Goal: Task Accomplishment & Management: Use online tool/utility

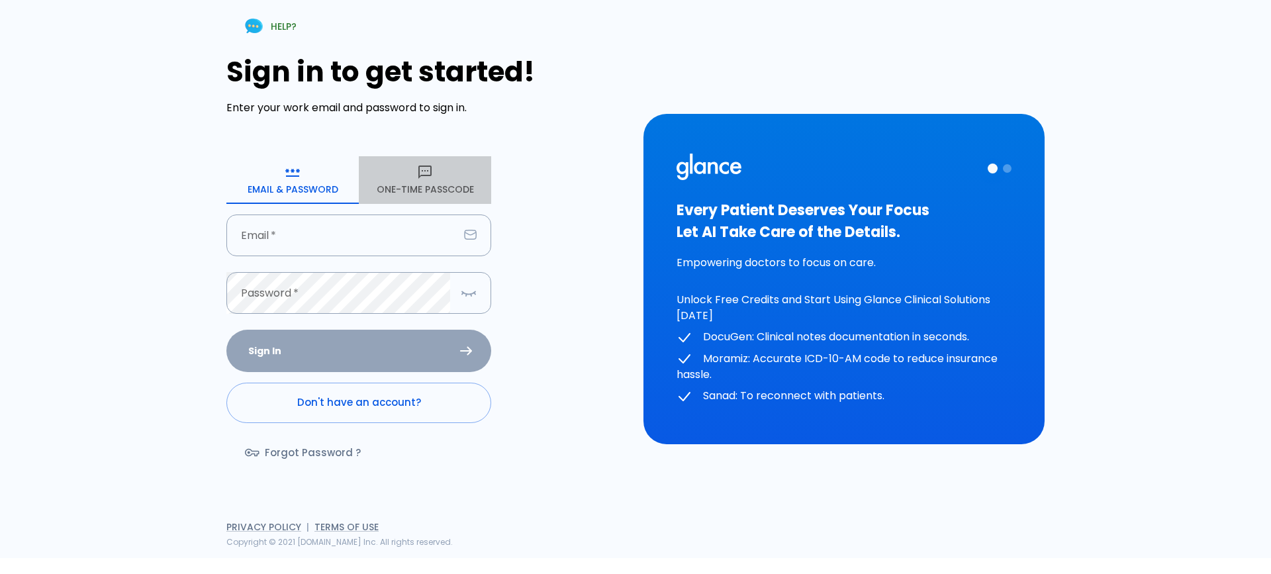
click at [397, 189] on button "One-Time Passcode" at bounding box center [425, 180] width 132 height 48
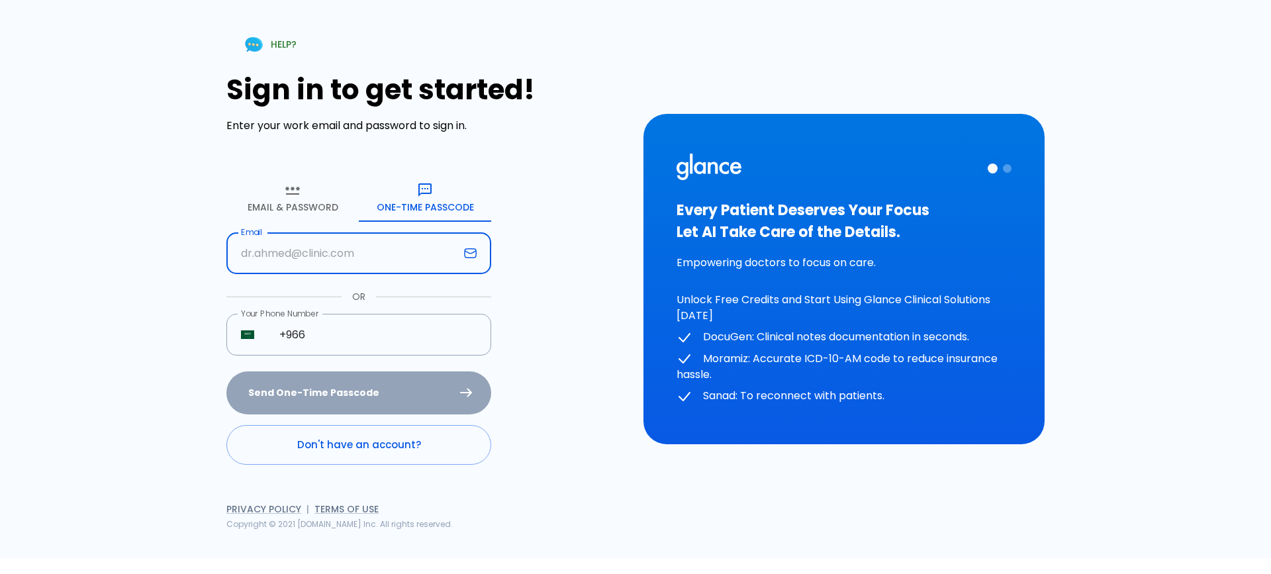
click at [358, 257] on input "text" at bounding box center [342, 253] width 232 height 42
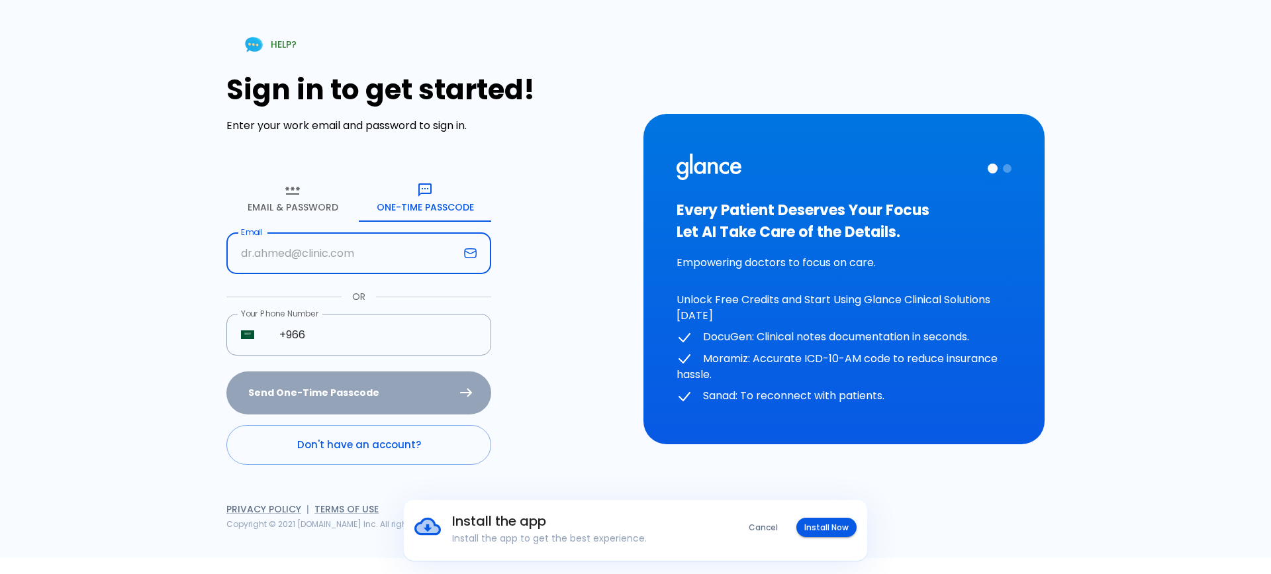
click at [205, 287] on div "HELP? Sign in to get started! Enter your work email and password to sign in. Em…" at bounding box center [627, 271] width 1001 height 574
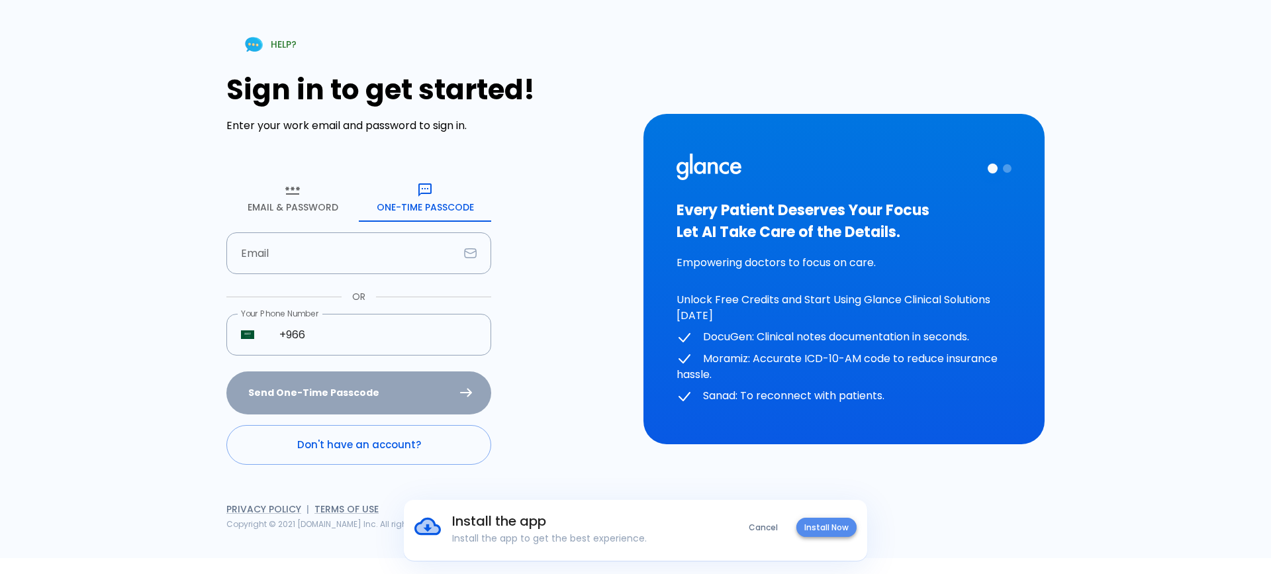
click at [844, 522] on button "Install Now" at bounding box center [827, 527] width 60 height 19
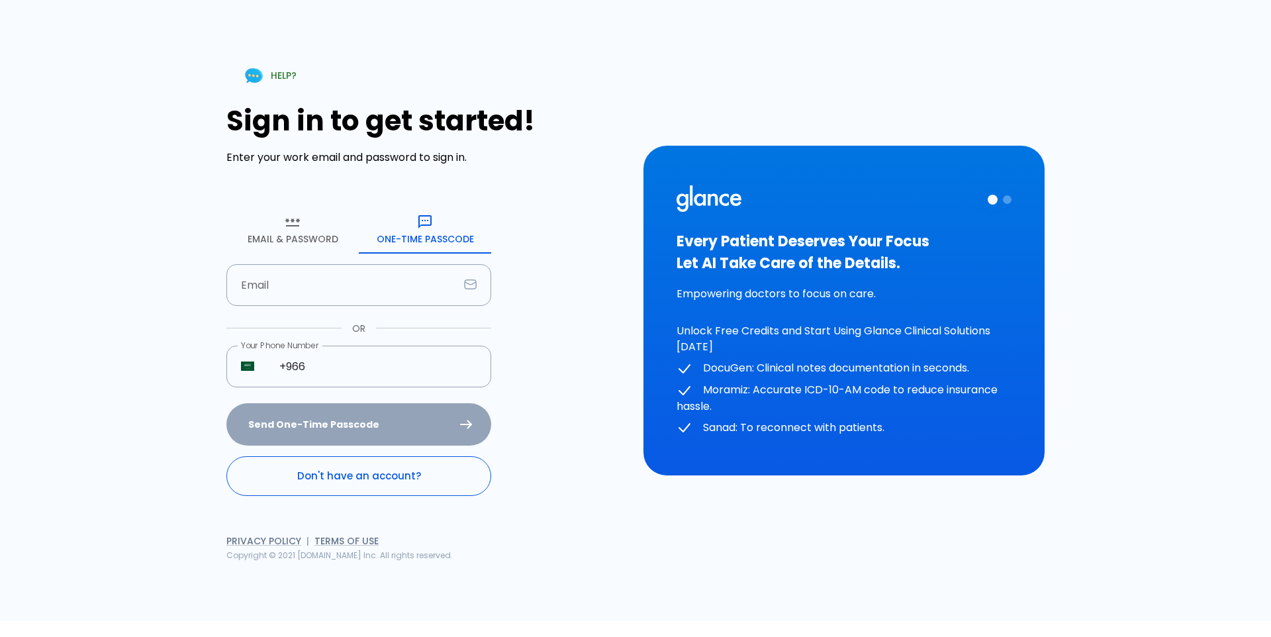
click at [367, 486] on link "Don't have an account?" at bounding box center [358, 476] width 265 height 40
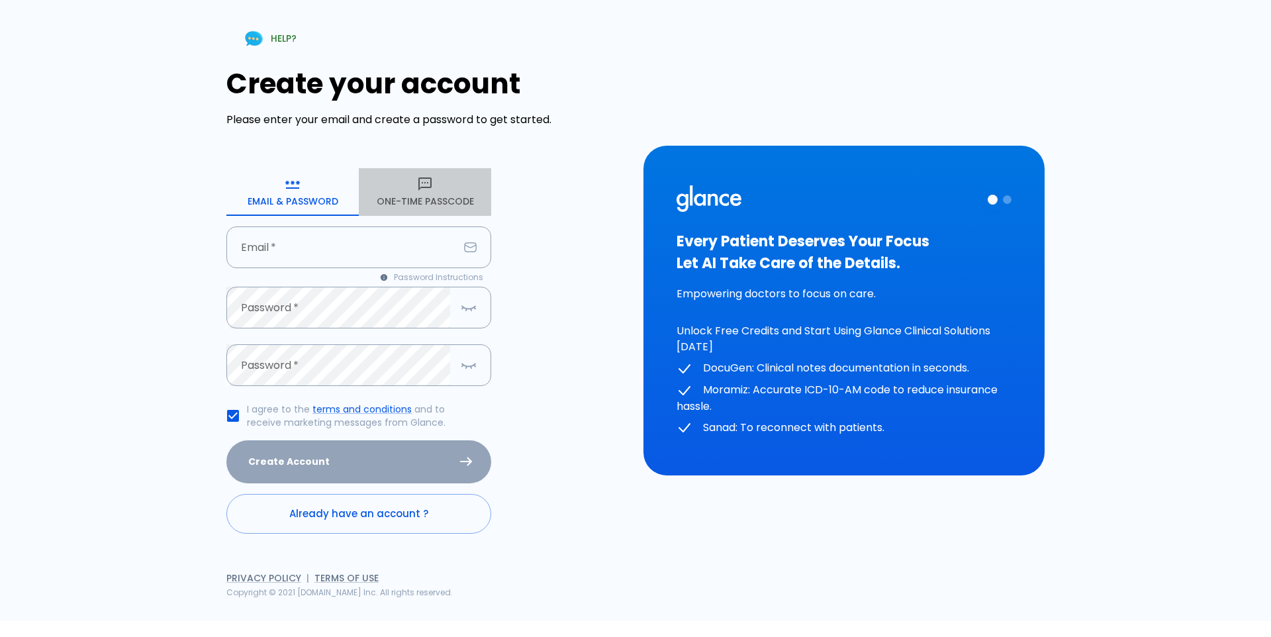
click at [452, 180] on button "One-Time Passcode" at bounding box center [425, 192] width 132 height 48
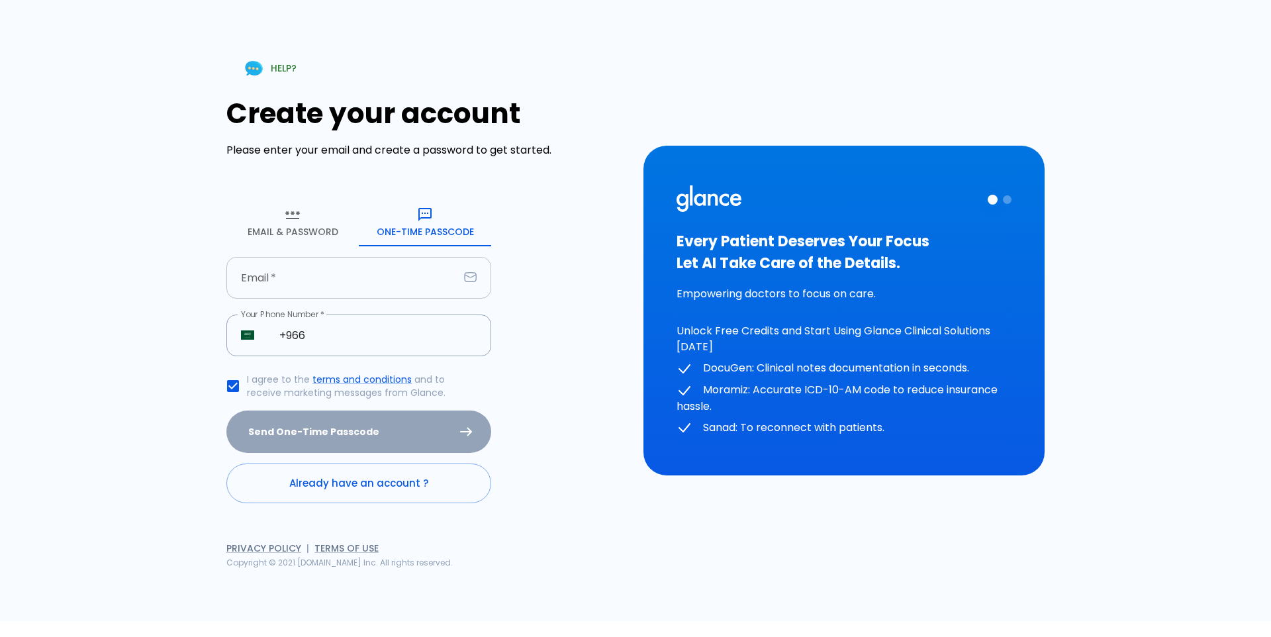
click at [348, 281] on input "text" at bounding box center [342, 278] width 232 height 42
type input "[EMAIL_ADDRESS][PERSON_NAME][DOMAIN_NAME]"
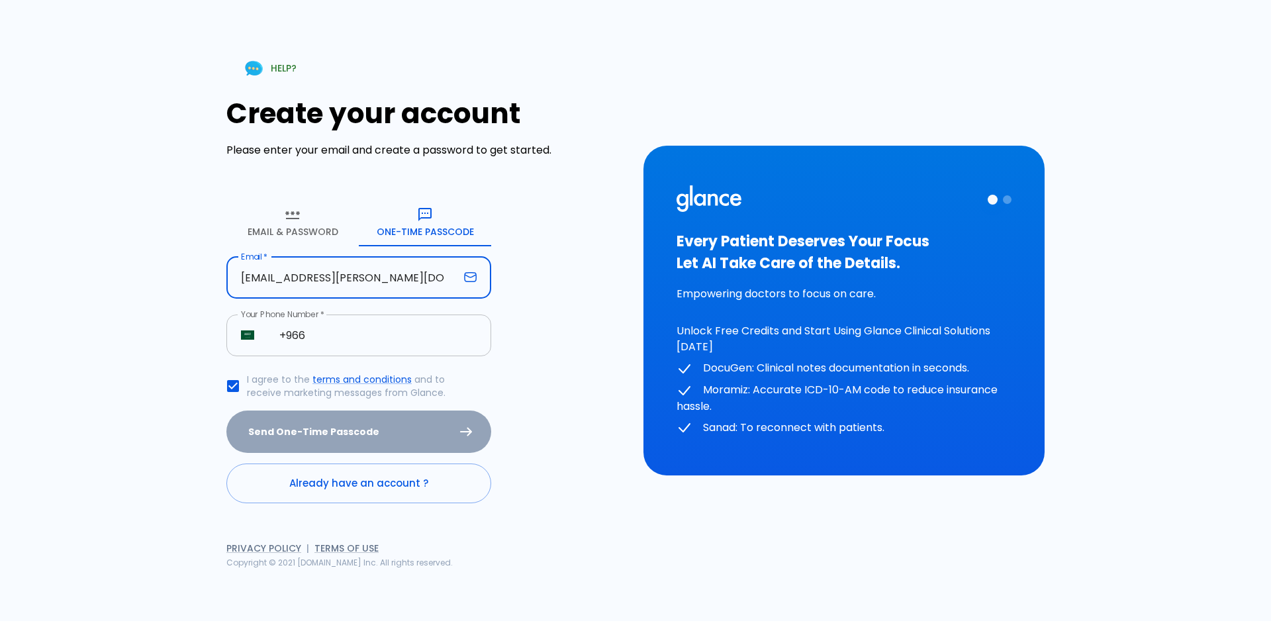
click at [379, 325] on input "+966" at bounding box center [378, 336] width 226 height 42
click at [373, 336] on input "+966" at bounding box center [378, 336] width 226 height 42
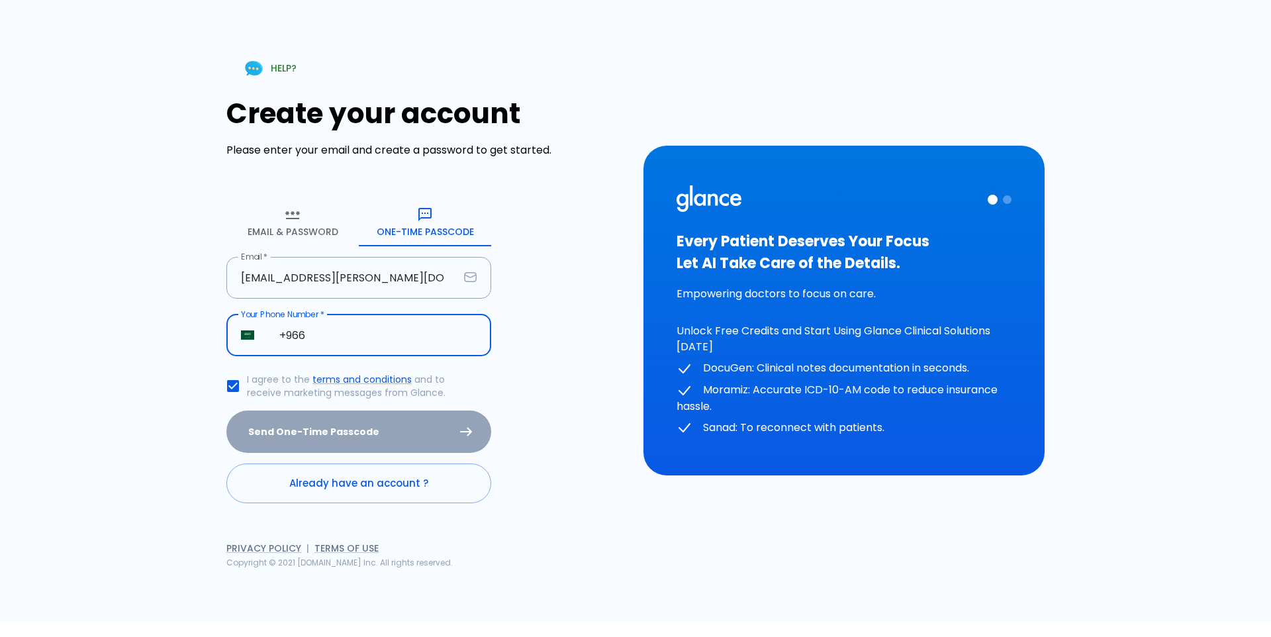
click at [346, 328] on input "+966" at bounding box center [378, 336] width 226 height 42
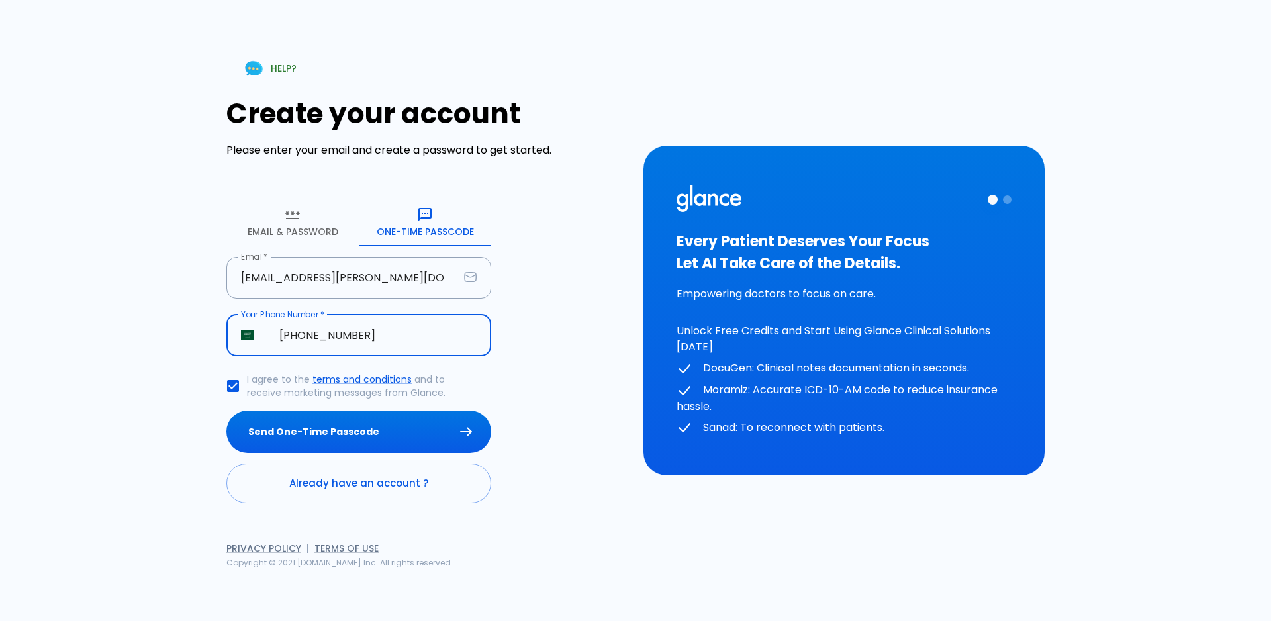
type input "[PHONE_NUMBER]"
click at [226, 411] on button "Send One-Time Passcode" at bounding box center [358, 432] width 265 height 43
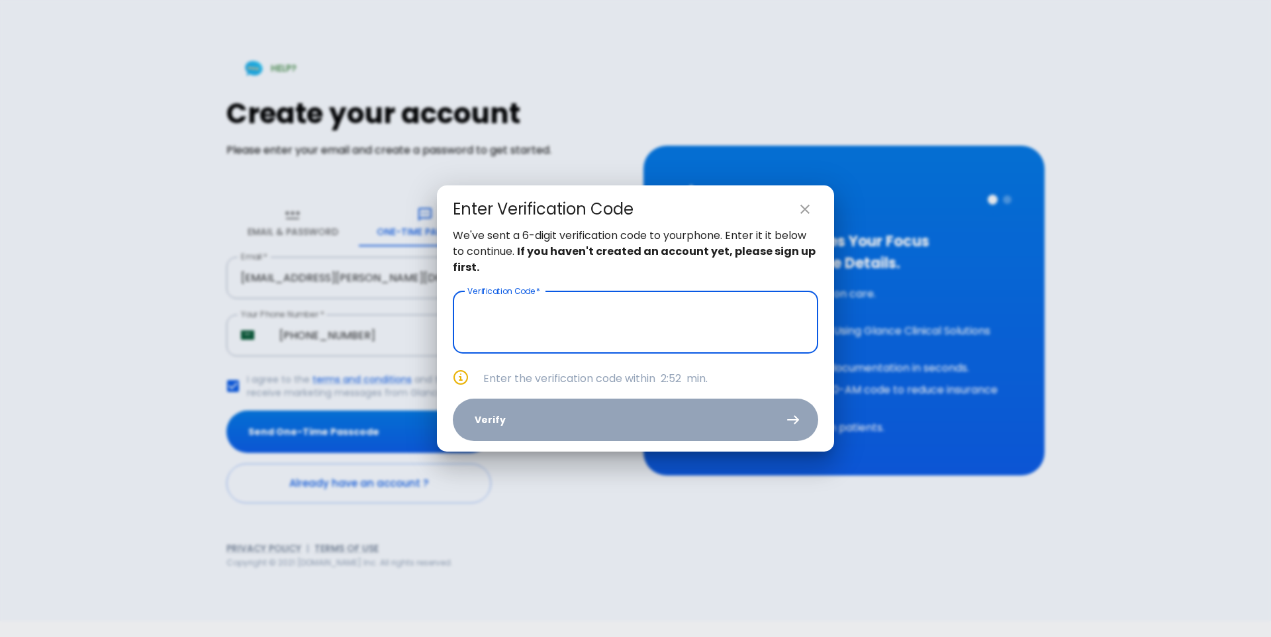
click at [593, 322] on input "text" at bounding box center [636, 322] width 366 height 62
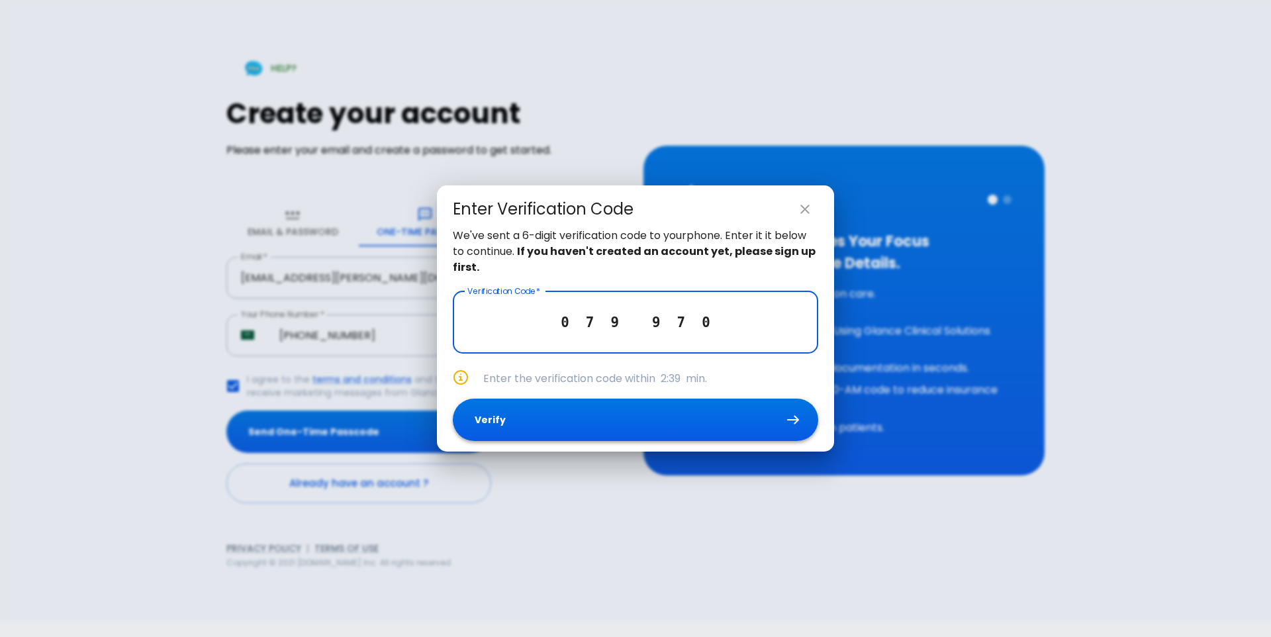
type input "0 7 9 9 7 0"
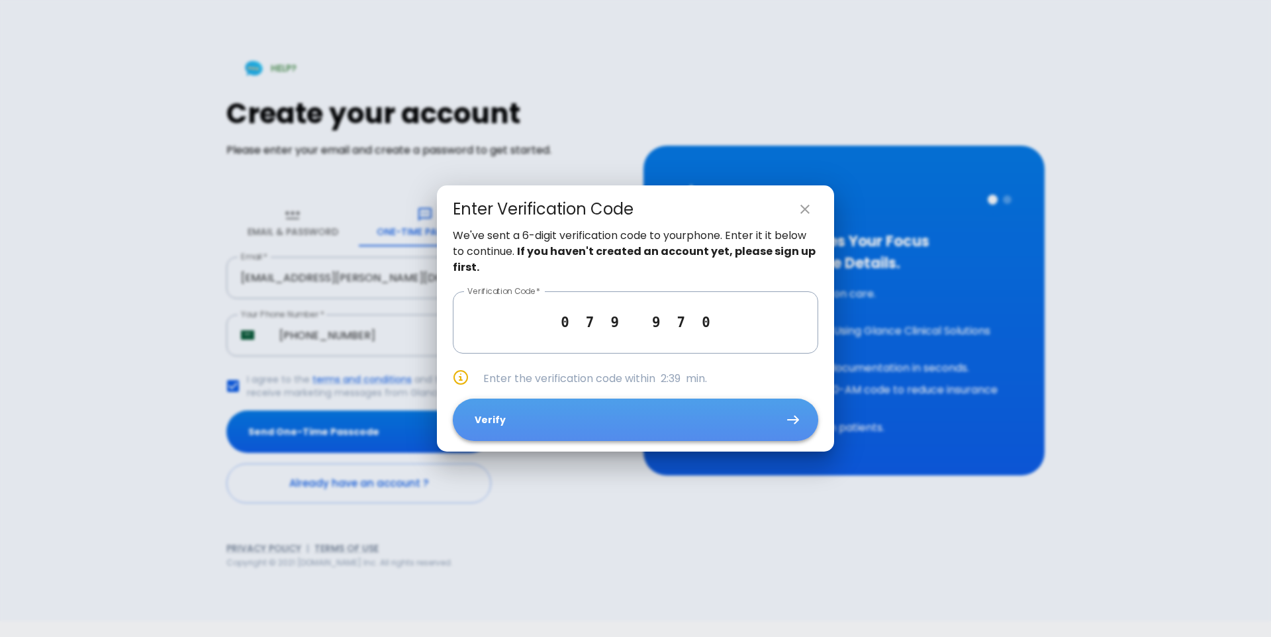
click at [656, 415] on button "Verify" at bounding box center [636, 420] width 366 height 43
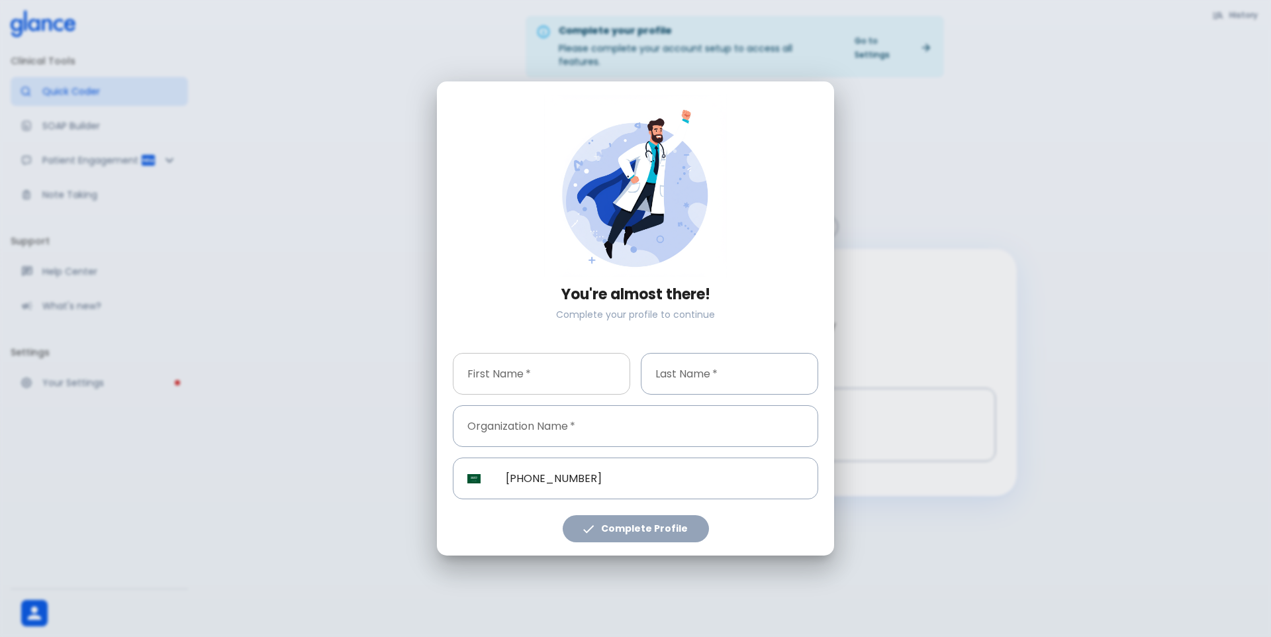
click at [597, 375] on input "text" at bounding box center [541, 374] width 177 height 42
type input "Ramy"
type input "[PERSON_NAME]"
click at [554, 426] on input "text" at bounding box center [636, 426] width 366 height 42
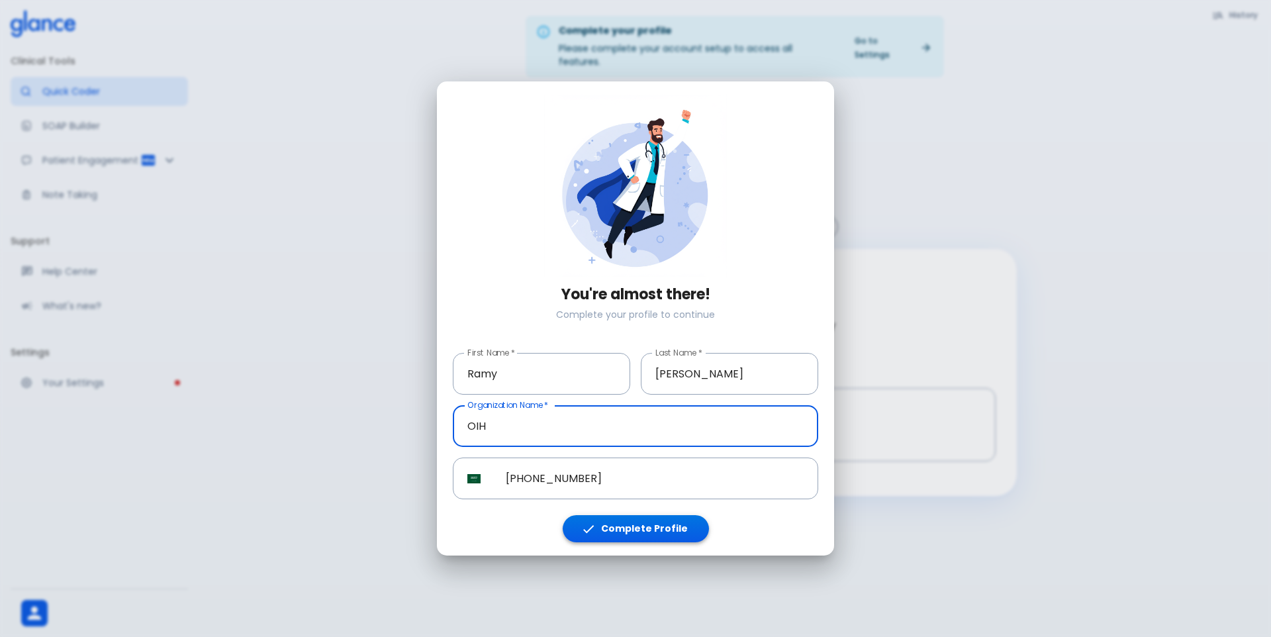
type input "OIH"
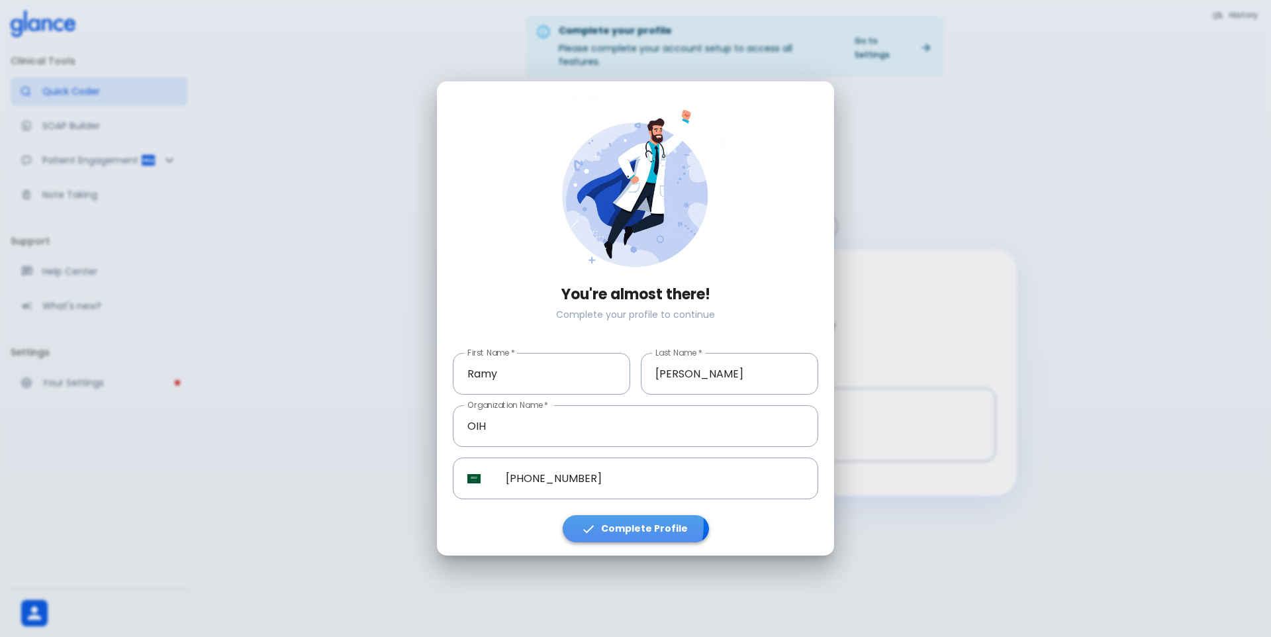
click at [623, 525] on button "Complete Profile" at bounding box center [636, 528] width 146 height 27
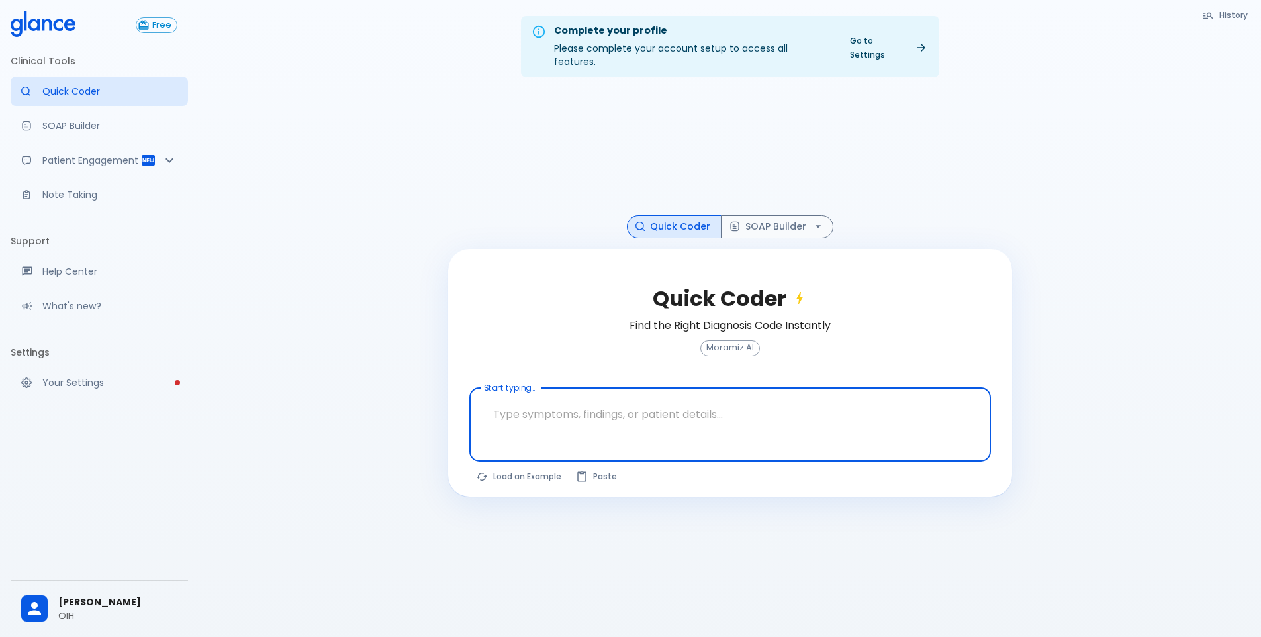
click at [580, 420] on textarea at bounding box center [730, 414] width 503 height 42
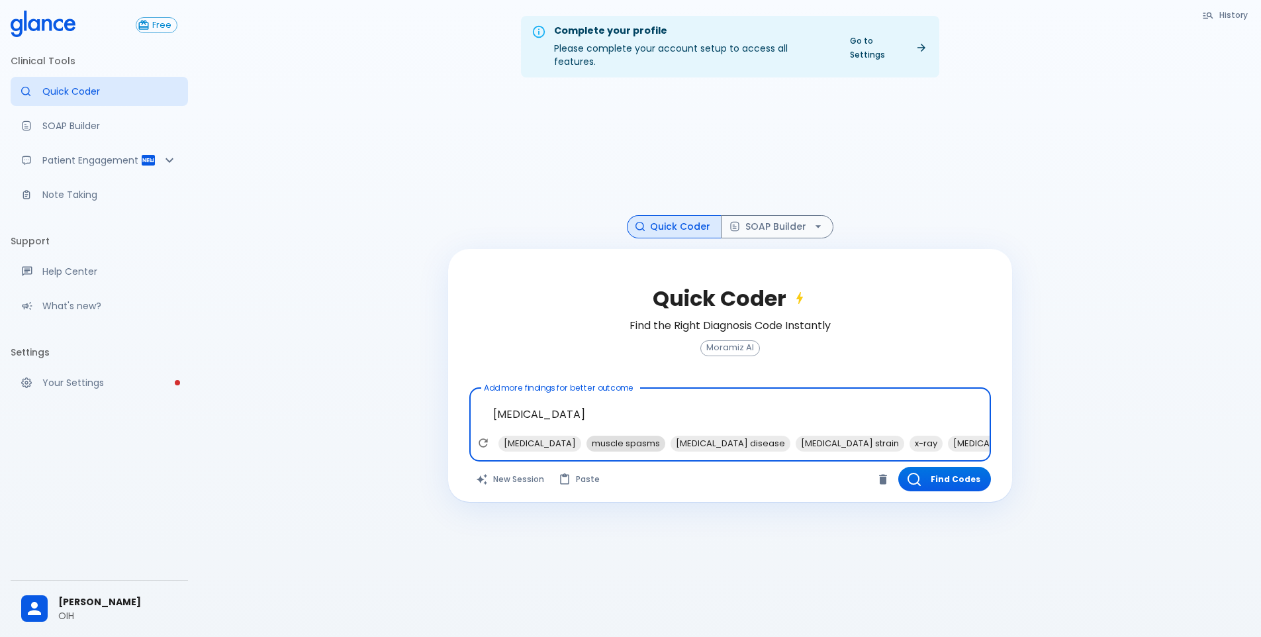
click at [587, 436] on span "muscle spasms" at bounding box center [626, 443] width 79 height 15
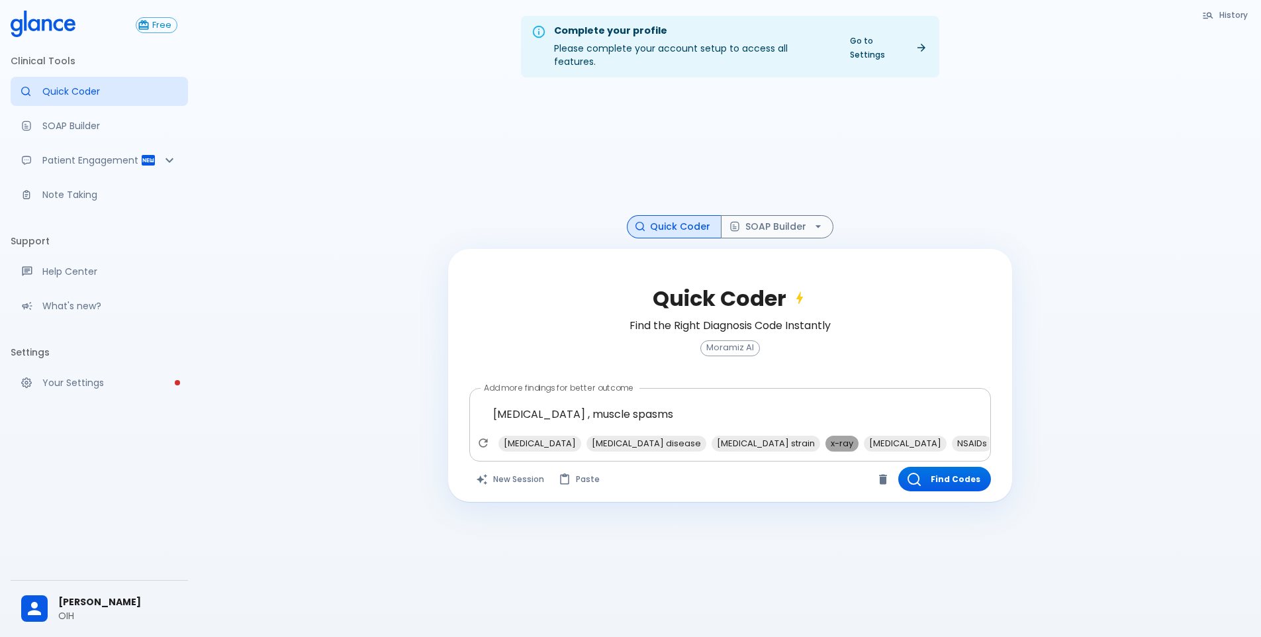
click at [826, 436] on span "x-ray" at bounding box center [842, 443] width 33 height 15
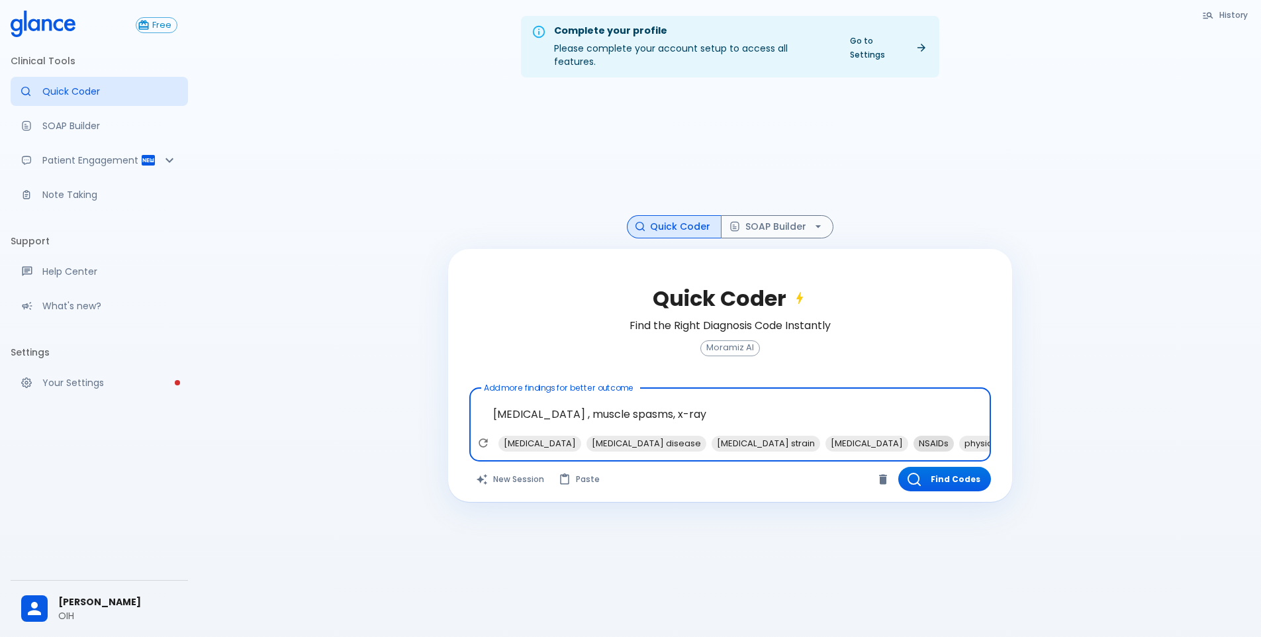
click at [914, 436] on span "NSAIDs" at bounding box center [934, 443] width 40 height 15
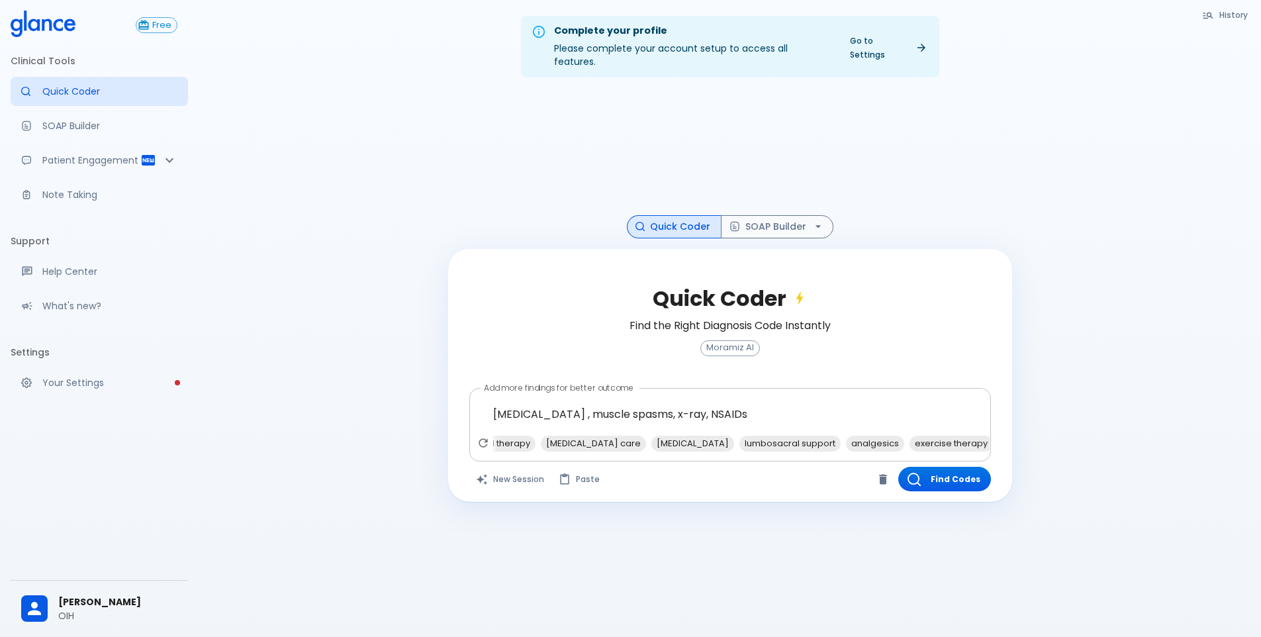
drag, startPoint x: 918, startPoint y: 451, endPoint x: 954, endPoint y: 447, distance: 36.0
click at [954, 447] on div "Quick Coder Find the Right Diagnosis Code Instantly Moramiz AI Add more finding…" at bounding box center [730, 376] width 564 height 254
drag, startPoint x: 940, startPoint y: 438, endPoint x: 948, endPoint y: 440, distance: 8.2
click at [948, 440] on div "[MEDICAL_DATA] [MEDICAL_DATA] disease [MEDICAL_DATA] strain [MEDICAL_DATA] phys…" at bounding box center [731, 447] width 517 height 24
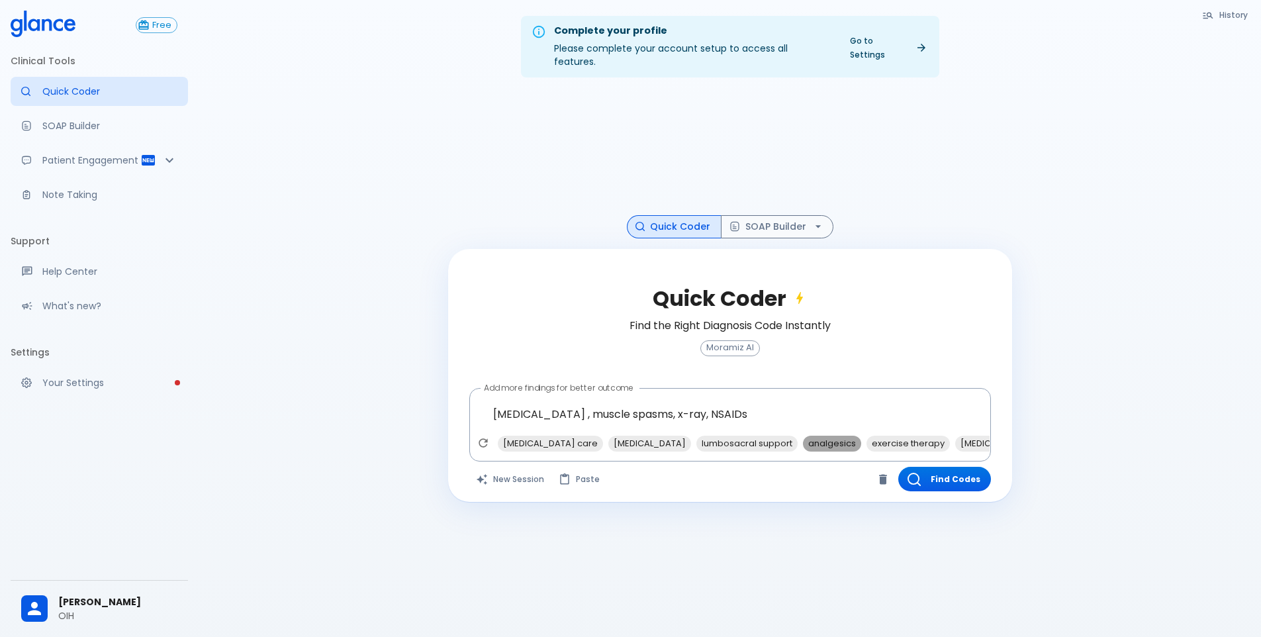
click at [803, 436] on span "analgesics" at bounding box center [832, 443] width 58 height 15
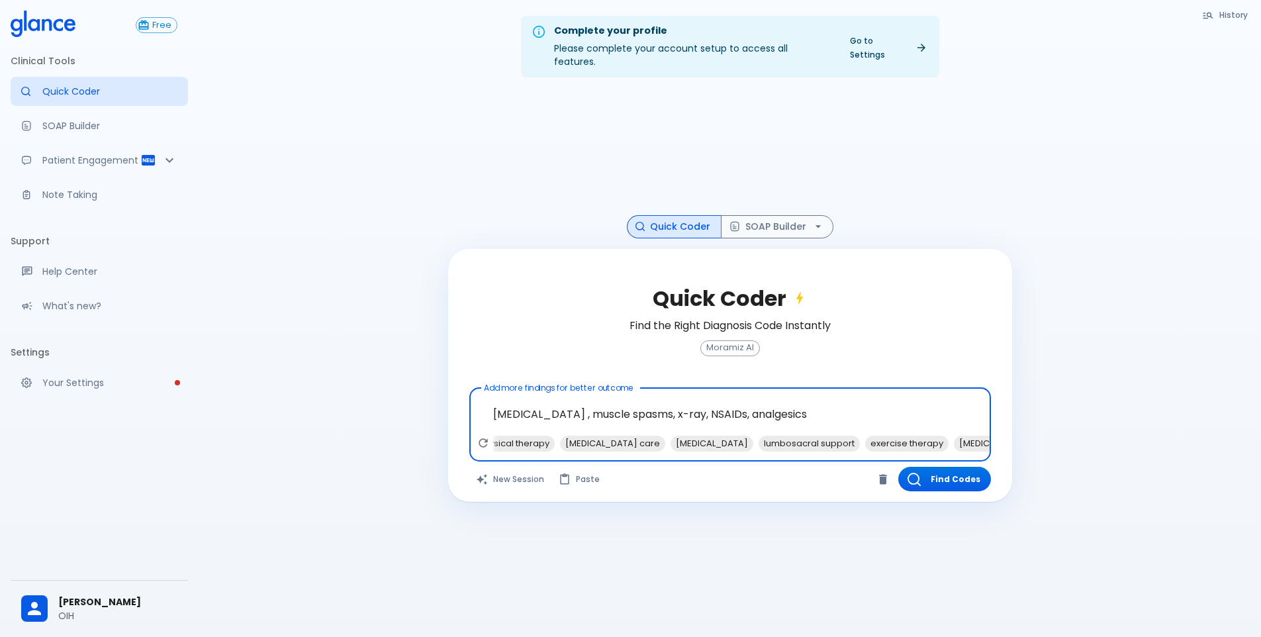
click at [1042, 436] on span "[MEDICAL_DATA]" at bounding box center [1083, 443] width 83 height 15
type textarea "[MEDICAL_DATA] , muscle spasms, x-ray, NSAIDs, analgesics, [MEDICAL_DATA]"
click at [874, 403] on textarea "[MEDICAL_DATA] , muscle spasms, x-ray, NSAIDs, analgesics, [MEDICAL_DATA]" at bounding box center [730, 414] width 503 height 42
click at [936, 467] on button "Find Codes" at bounding box center [945, 479] width 93 height 25
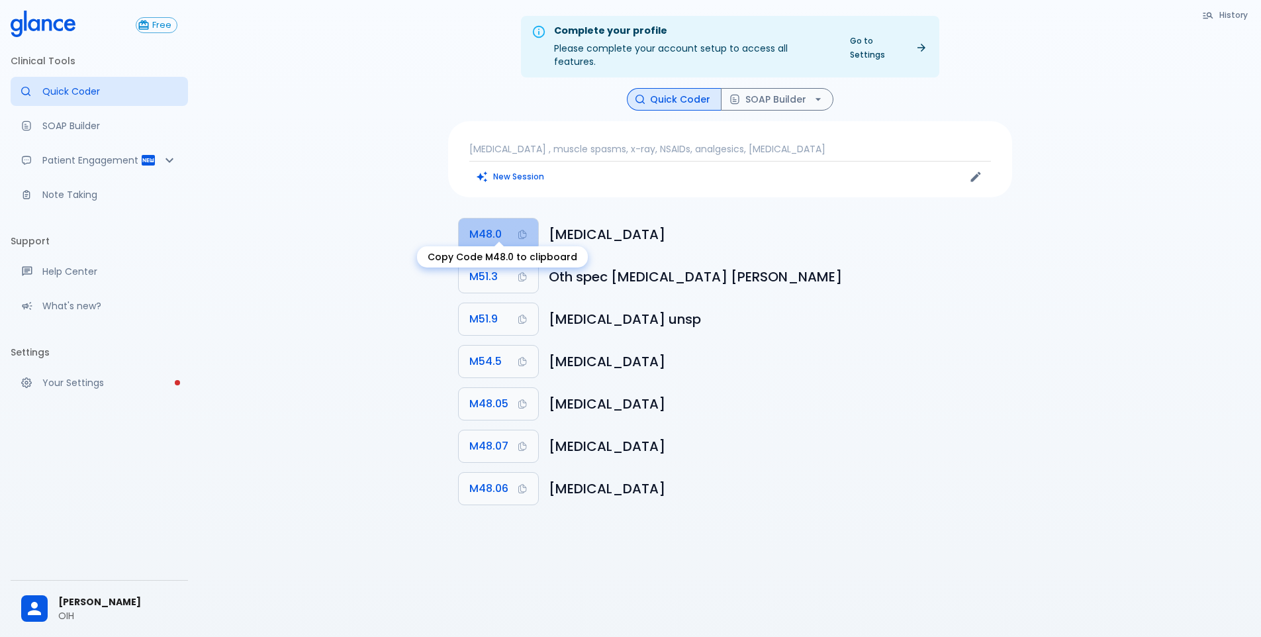
click at [499, 227] on span "M48.0" at bounding box center [485, 234] width 32 height 19
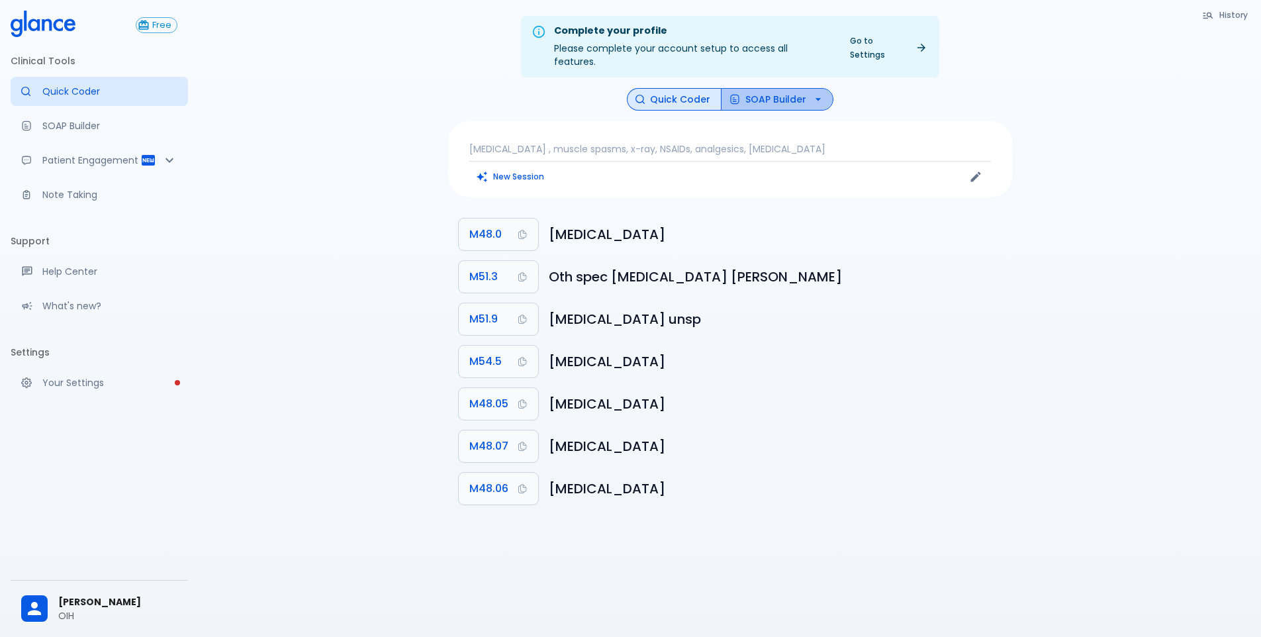
click at [760, 88] on button "SOAP Builder" at bounding box center [777, 99] width 113 height 23
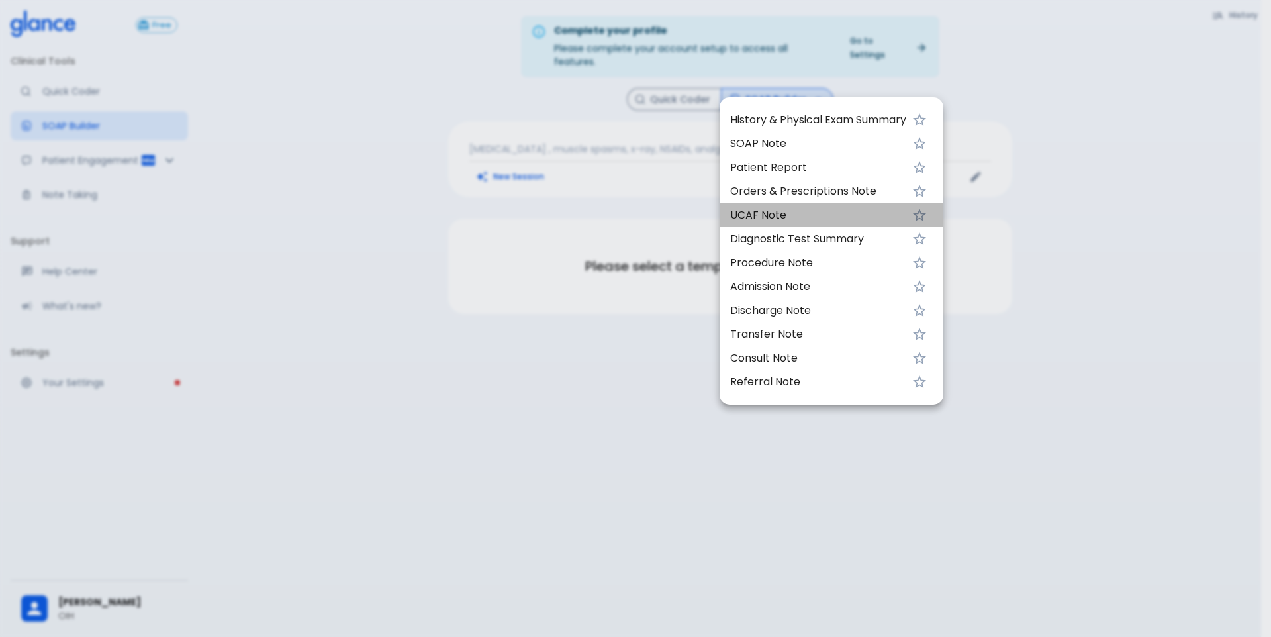
click at [802, 213] on span "UCAF Note" at bounding box center [818, 215] width 176 height 16
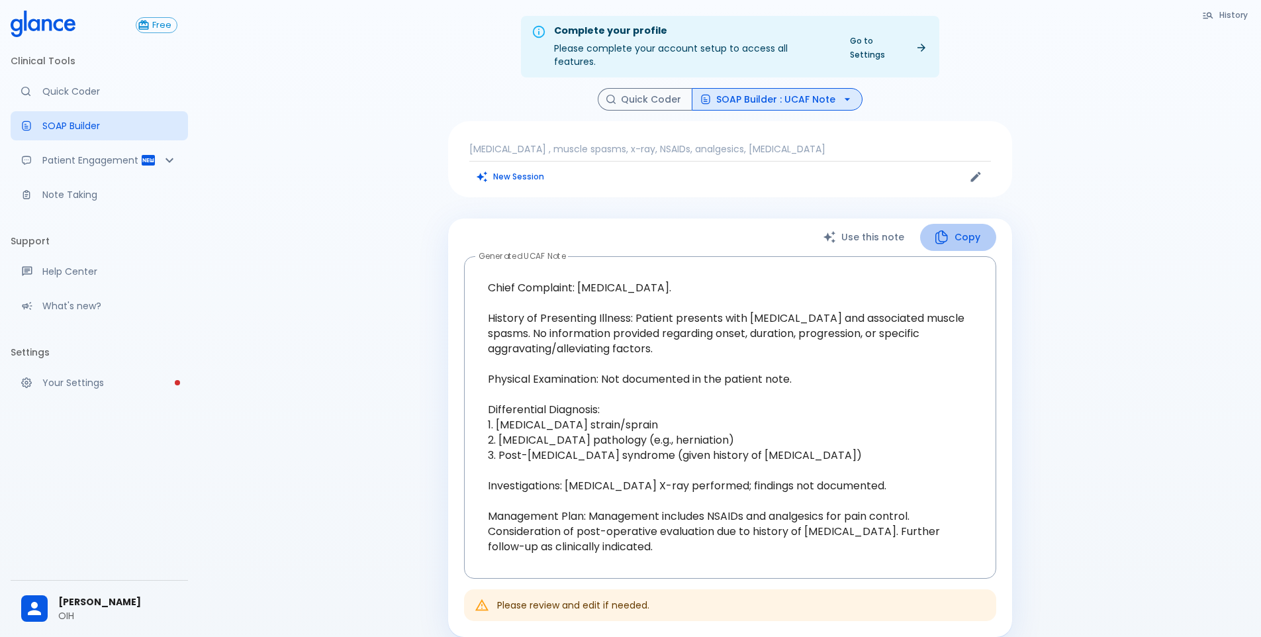
click at [966, 228] on button "Copy" at bounding box center [958, 237] width 76 height 27
